Goal: Task Accomplishment & Management: Manage account settings

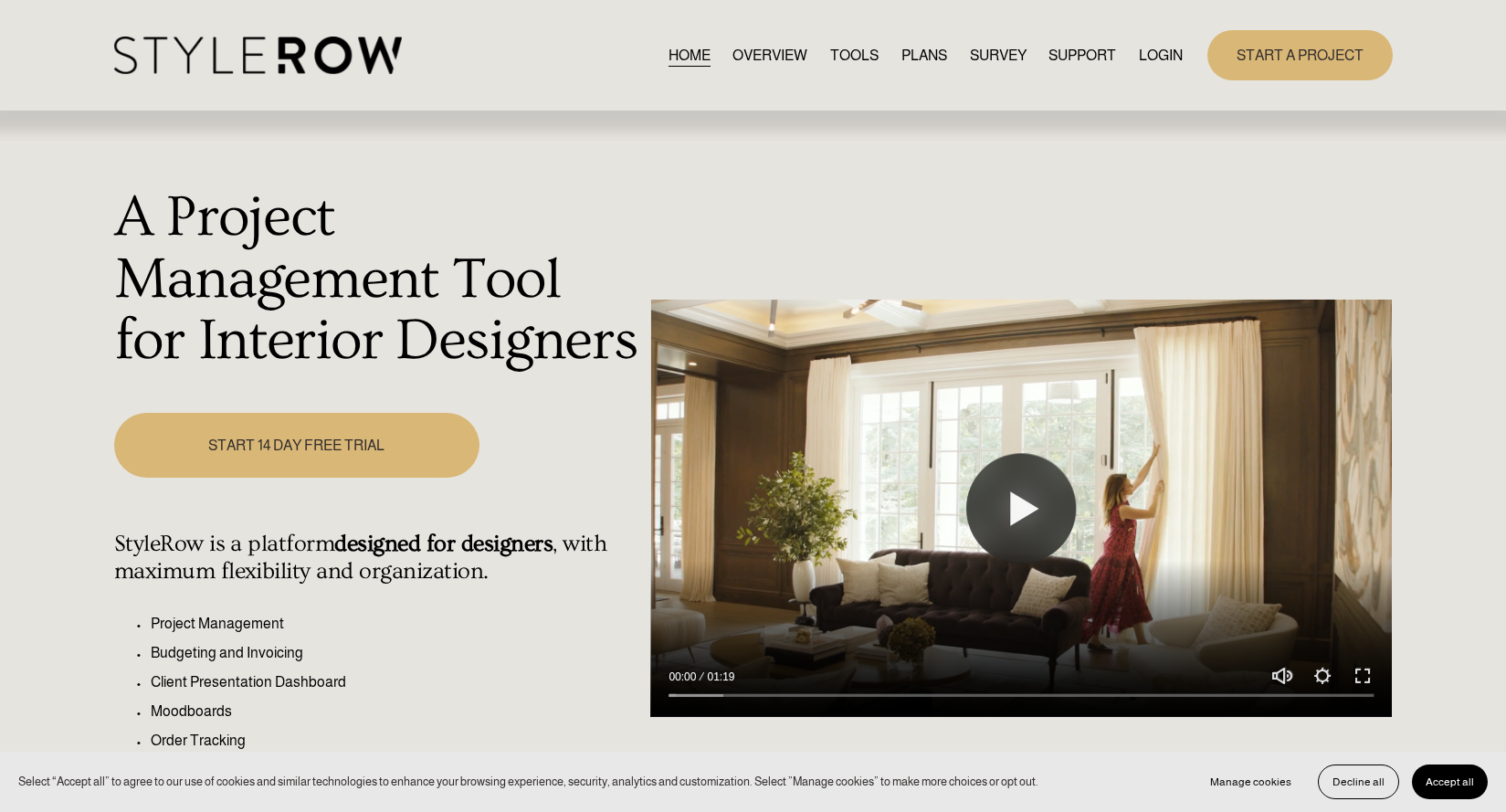
click at [1151, 59] on link "LOGIN" at bounding box center [1161, 55] width 44 height 24
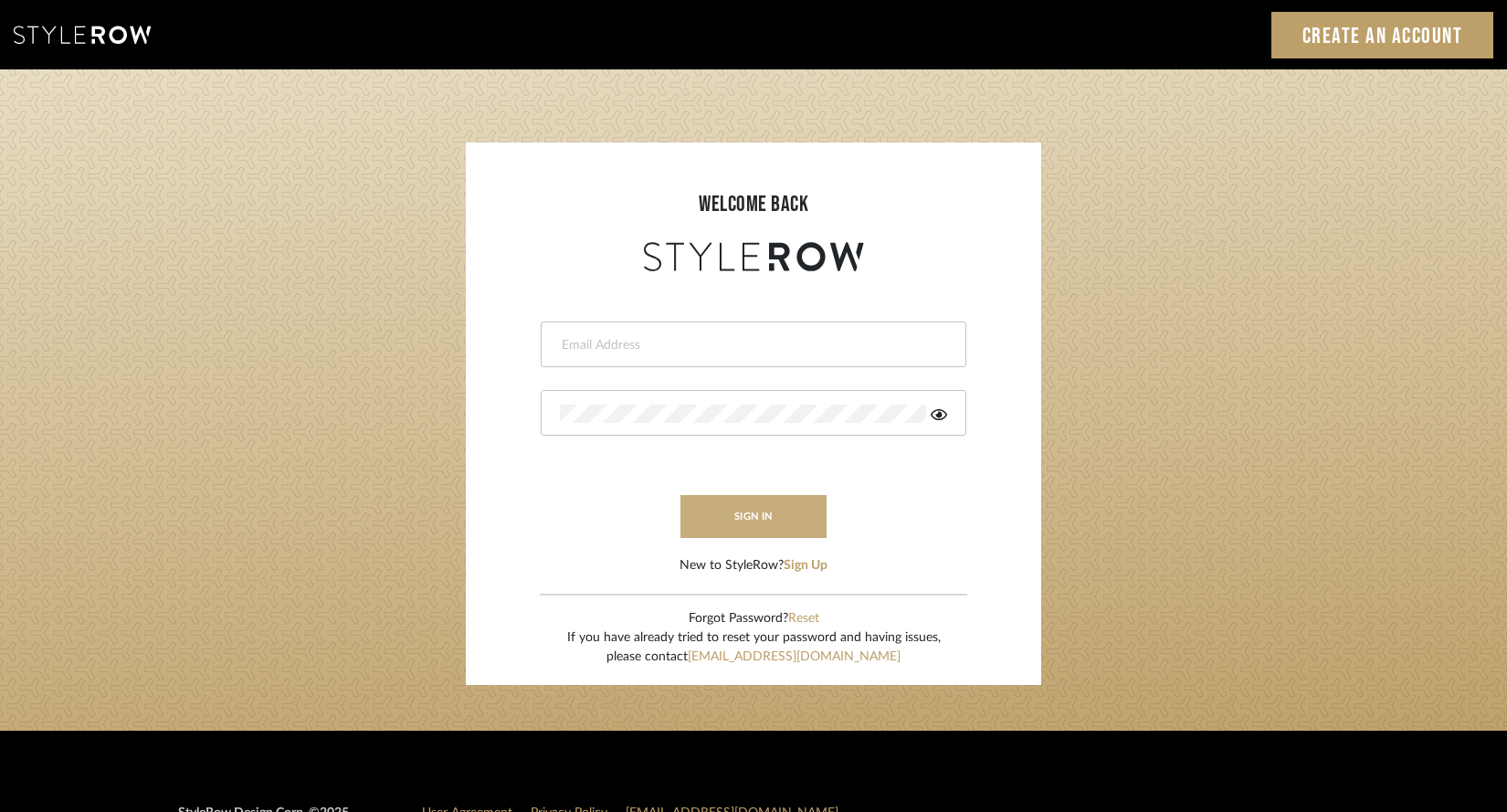
type input "keith@sbhomestagingdesign.com"
click at [781, 518] on button "sign in" at bounding box center [754, 516] width 146 height 43
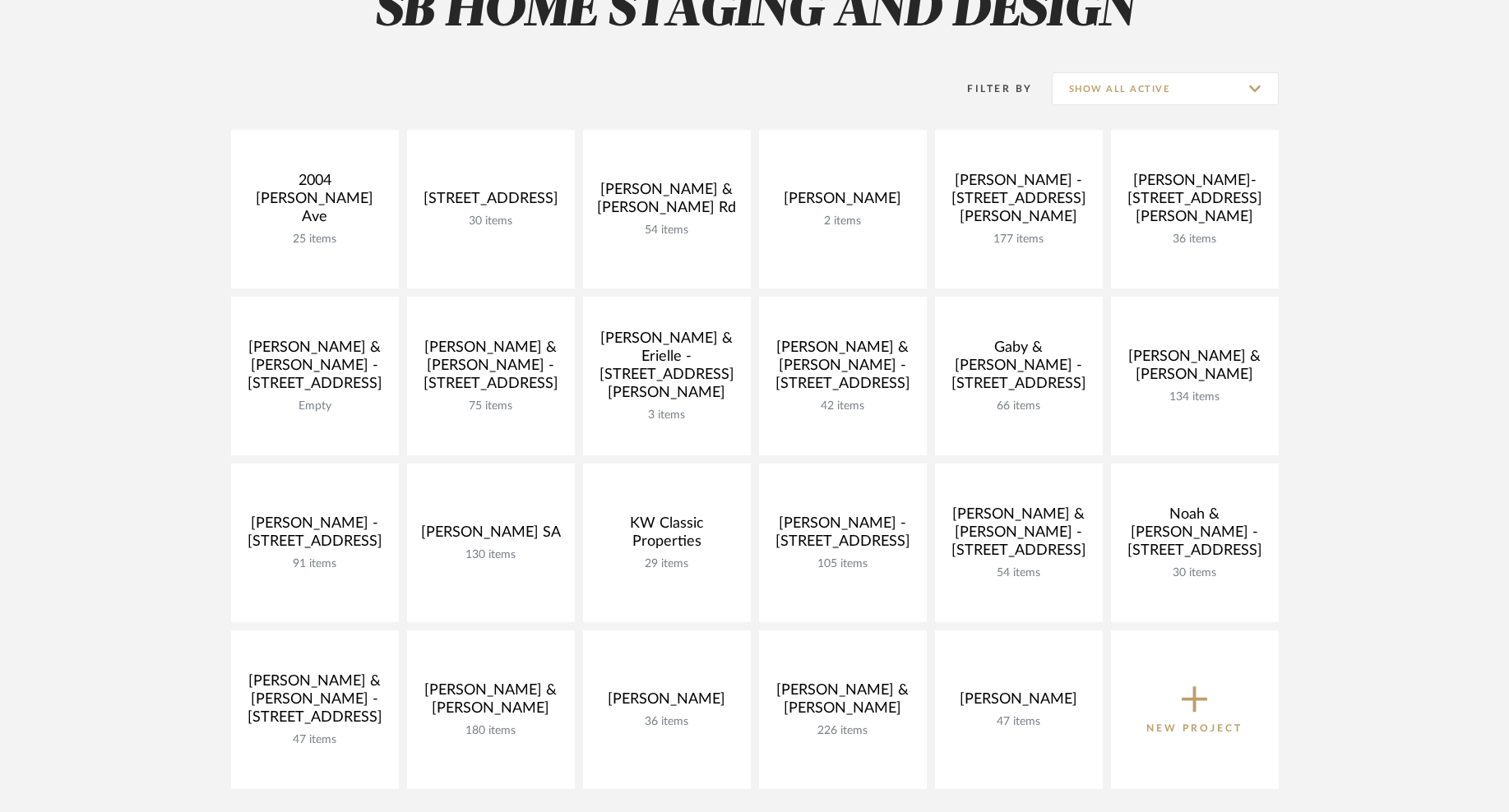
scroll to position [281, 0]
